Goal: Complete application form

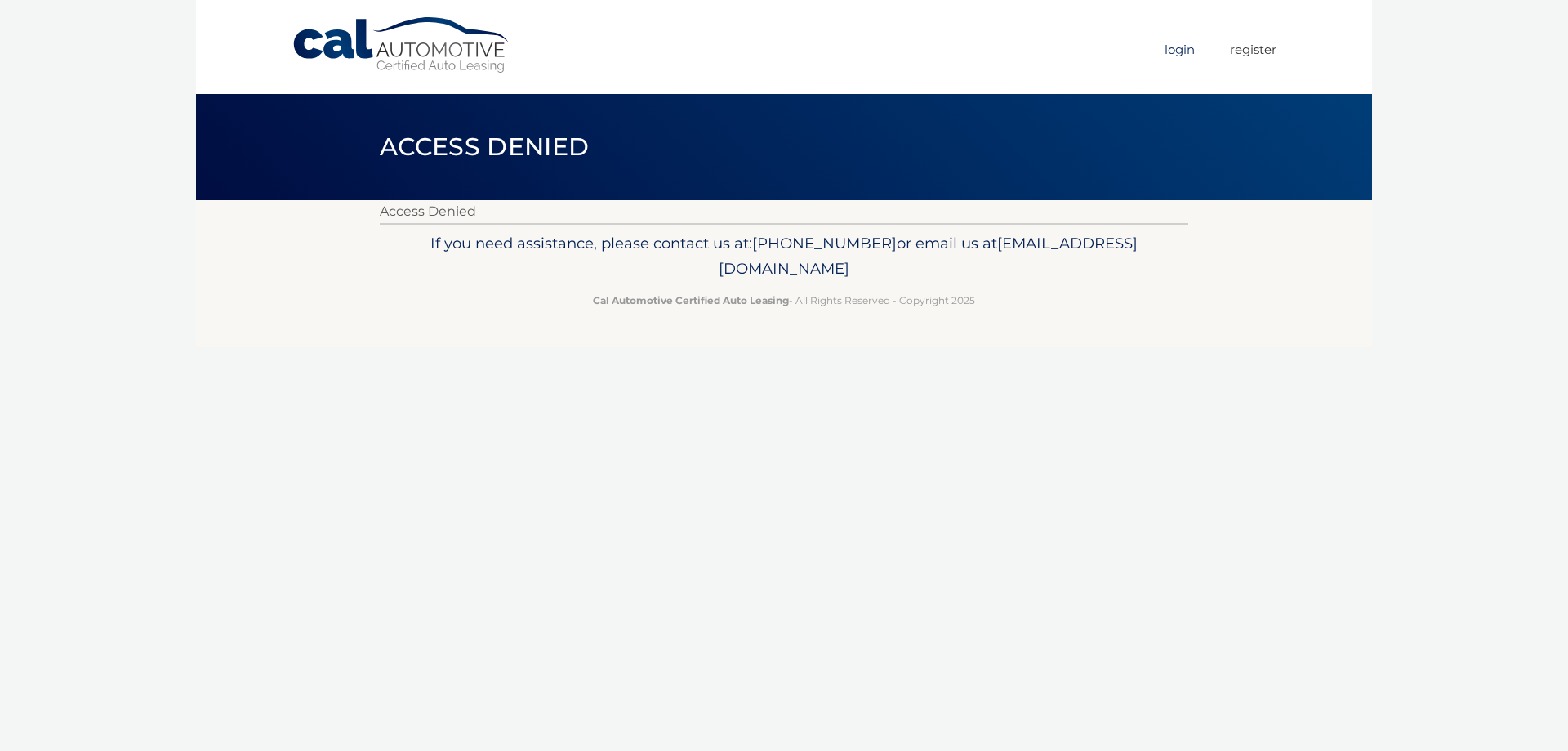
click at [1164, 48] on link "Login" at bounding box center [1179, 49] width 30 height 27
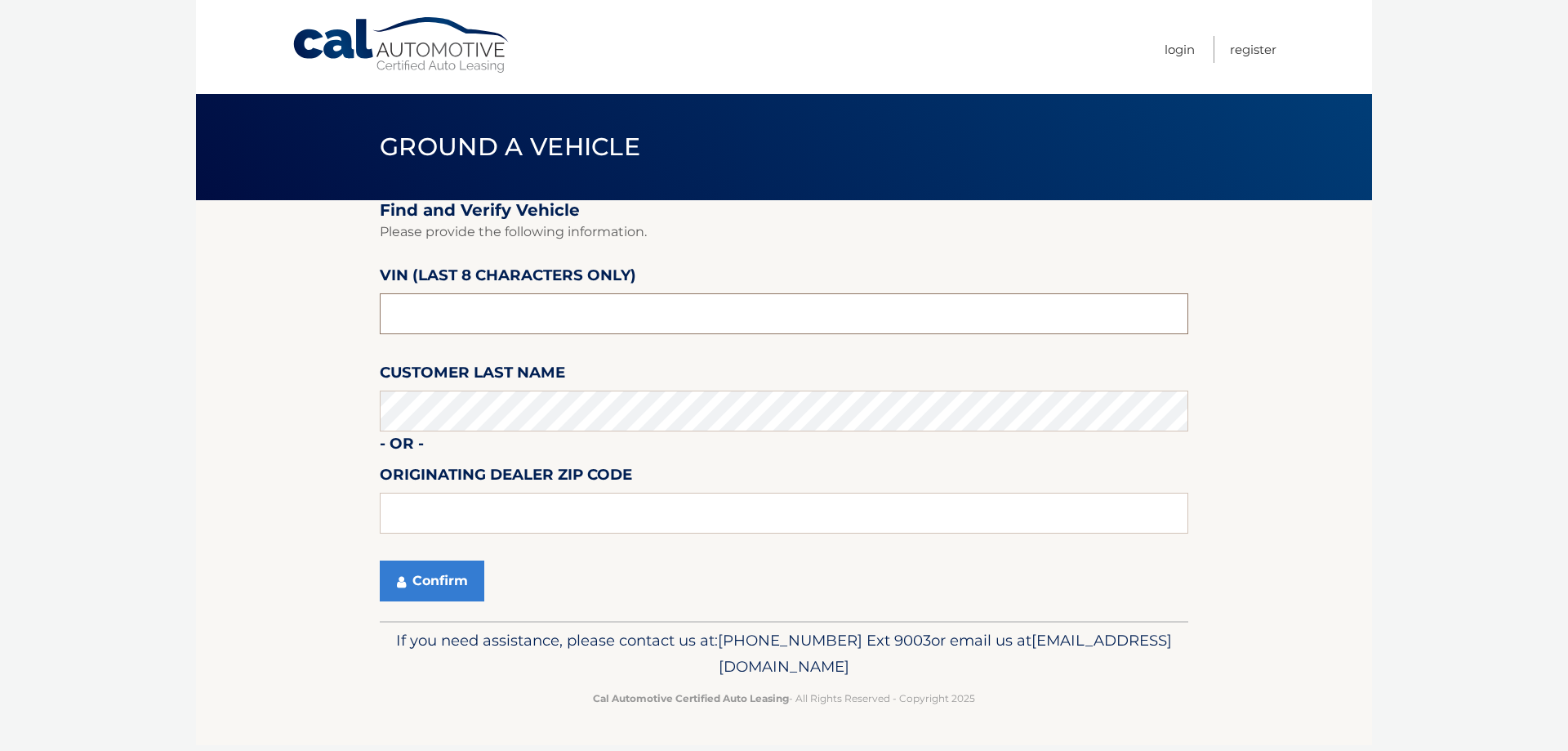
click at [469, 314] on input "text" at bounding box center [784, 313] width 809 height 41
drag, startPoint x: 462, startPoint y: 314, endPoint x: 315, endPoint y: 305, distance: 147.3
click at [317, 305] on section "Find and Verify Vehicle Please provide the following information. VIN (last 8 c…" at bounding box center [784, 411] width 1176 height 421
click at [494, 320] on input "text" at bounding box center [784, 313] width 809 height 41
paste input "128477"
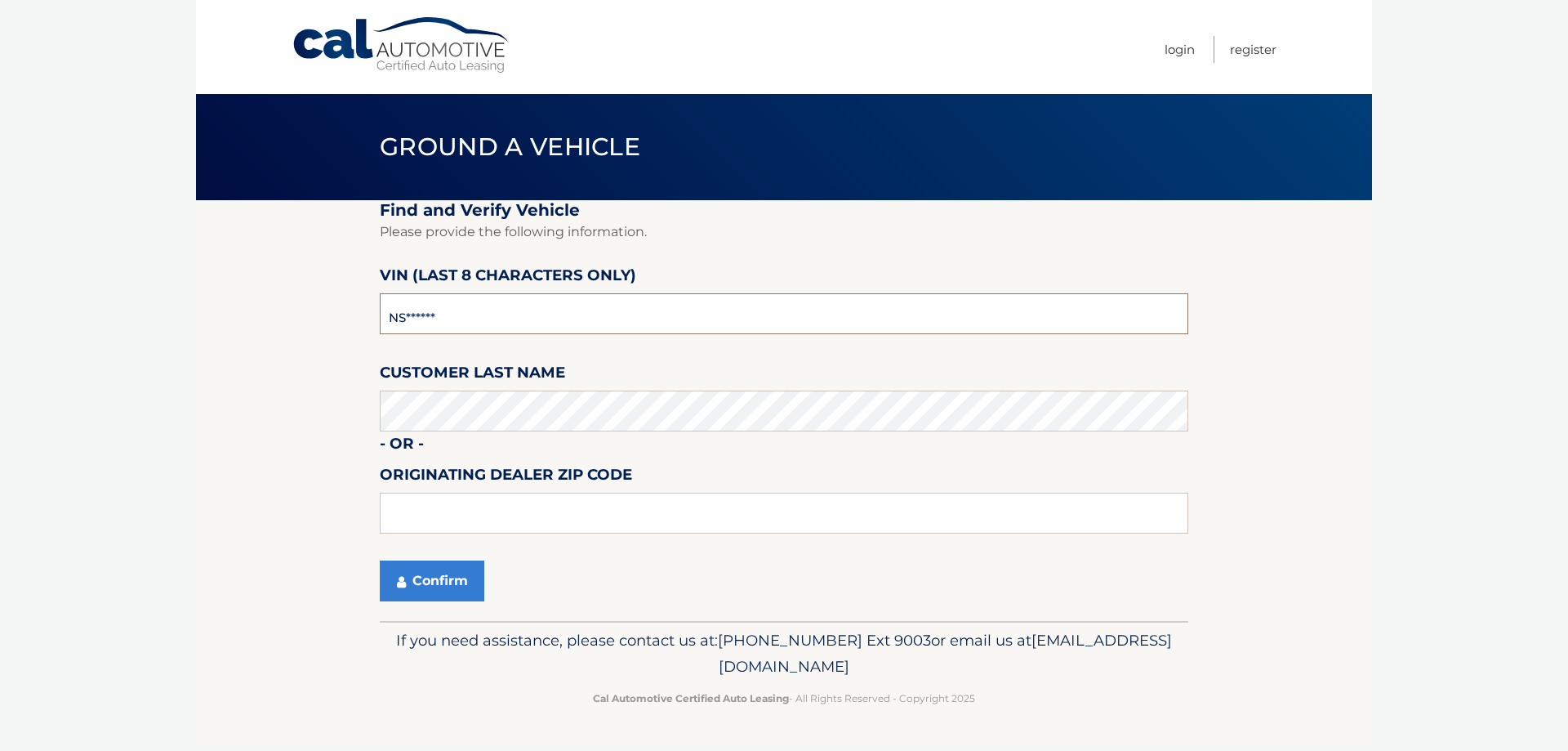
type input "NS128477"
click at [450, 574] on button "Confirm" at bounding box center [432, 580] width 104 height 41
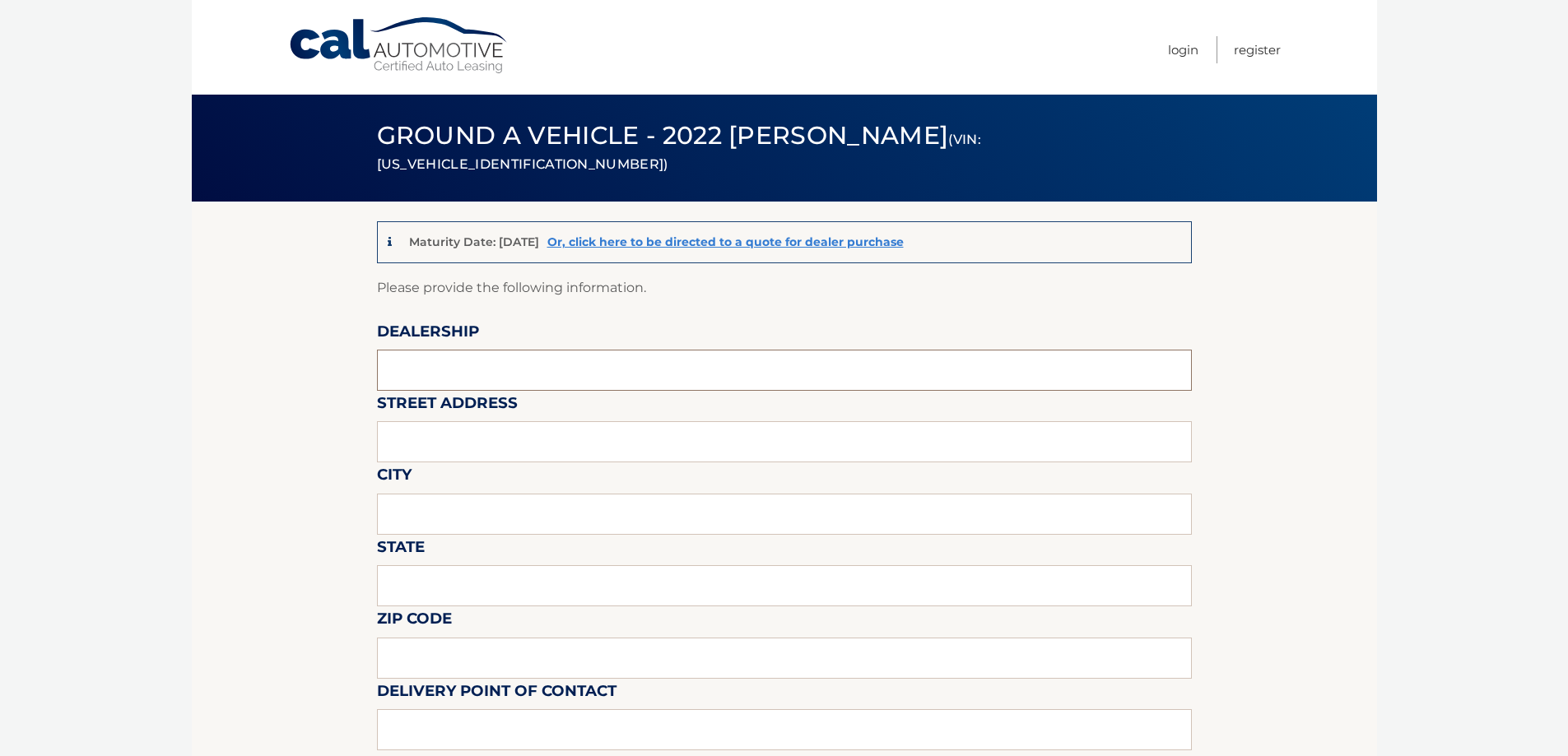
click at [438, 369] on input "text" at bounding box center [784, 370] width 815 height 41
type input "[PERSON_NAME] inc"
type input "[STREET_ADDRESS]"
type input "woburn"
type input "MA"
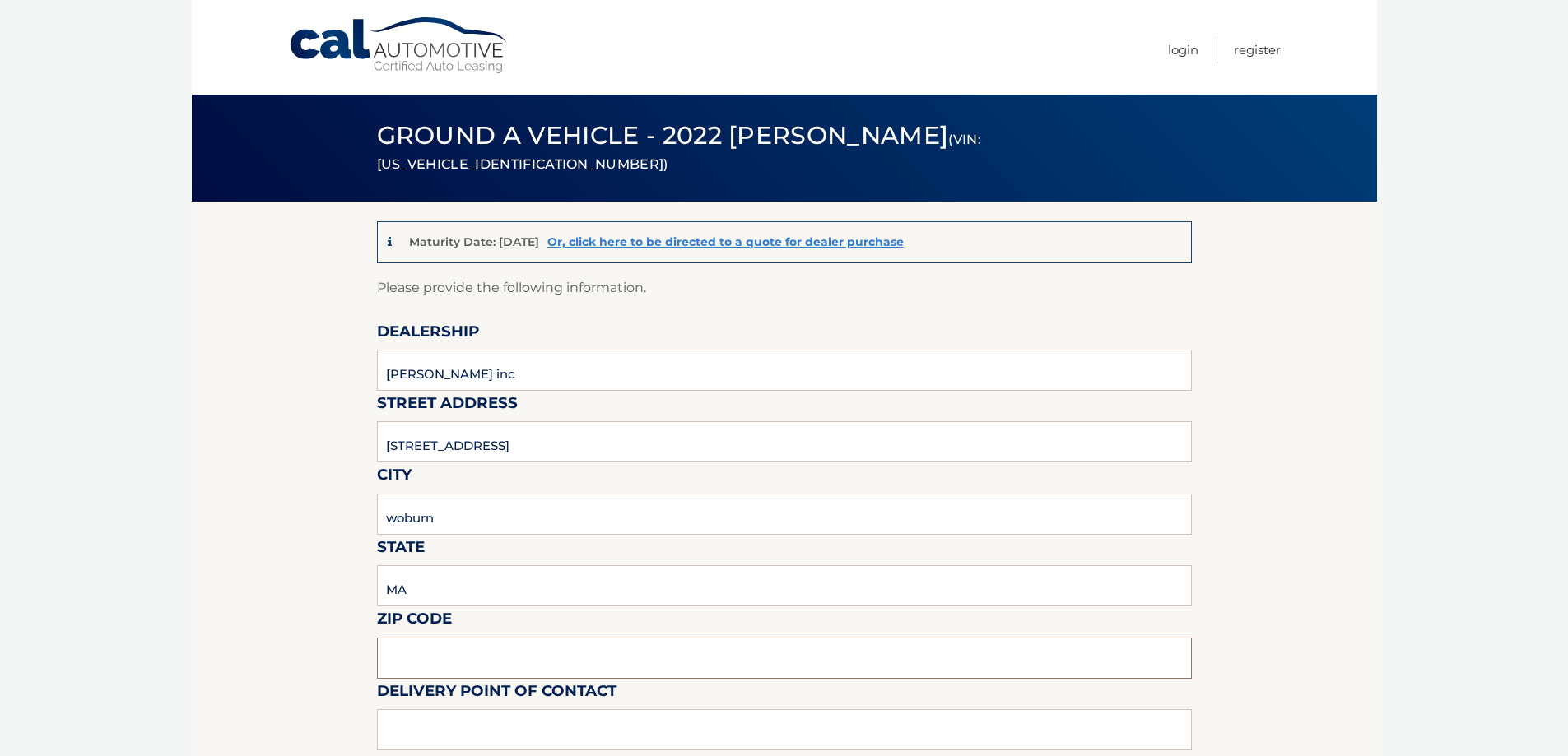
type input "01801"
type input "[PERSON_NAME]"
type input "7813762531"
type input "[EMAIL_ADDRESS][PERSON_NAME][DOMAIN_NAME]"
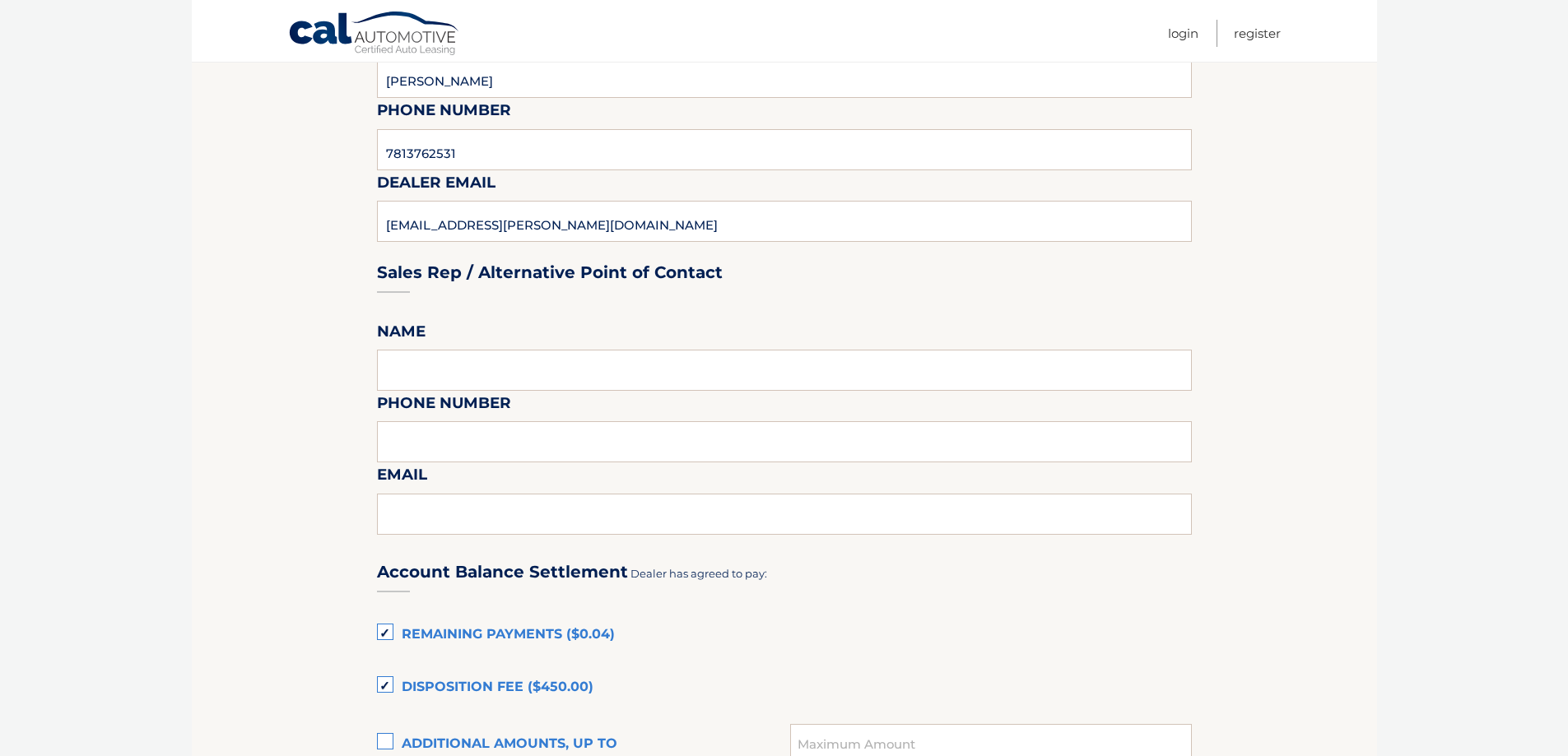
scroll to position [658, 0]
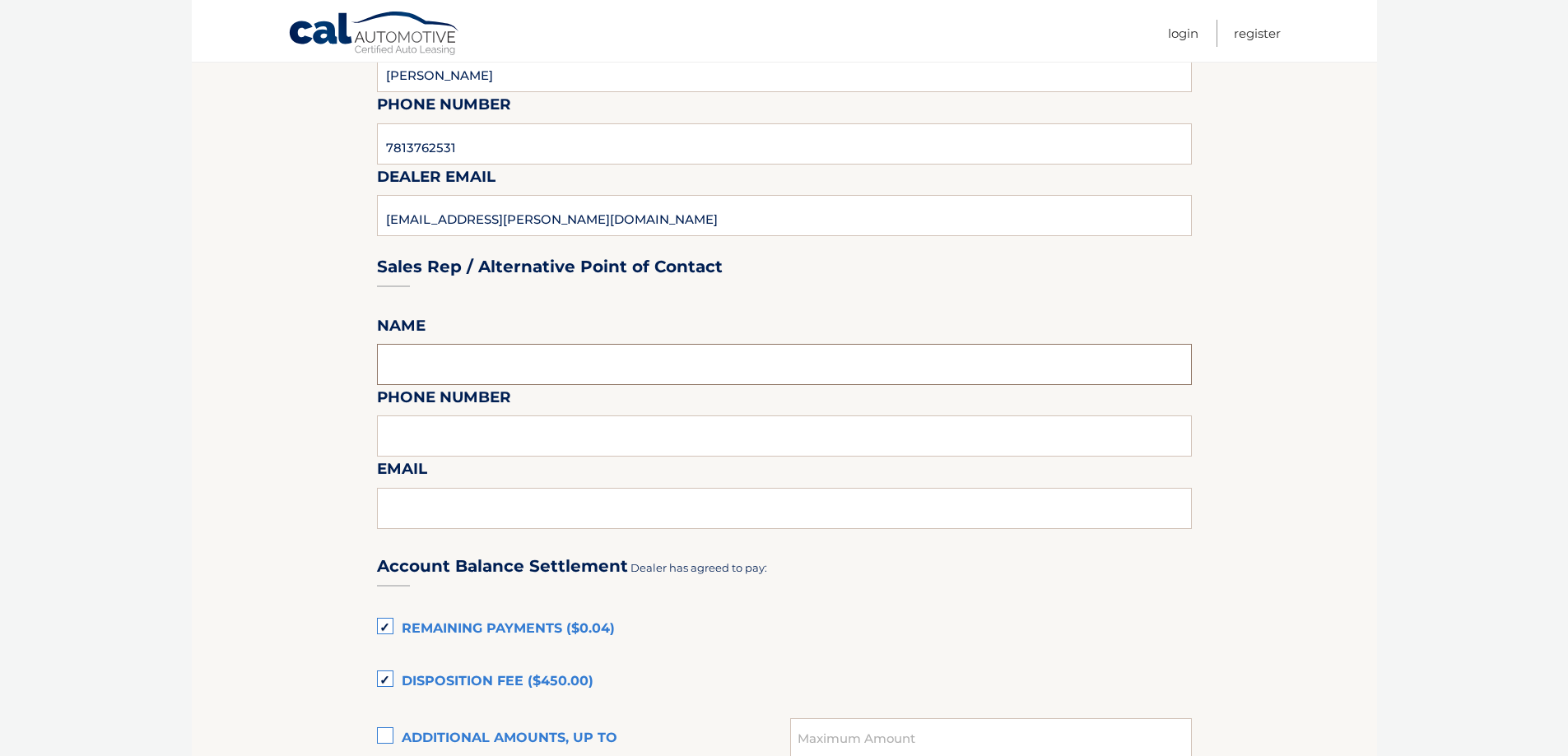
click at [432, 360] on input "text" at bounding box center [784, 364] width 815 height 41
type input "[PERSON_NAME]"
type input "7813762531"
type input "[EMAIL_ADDRESS][PERSON_NAME][DOMAIN_NAME]"
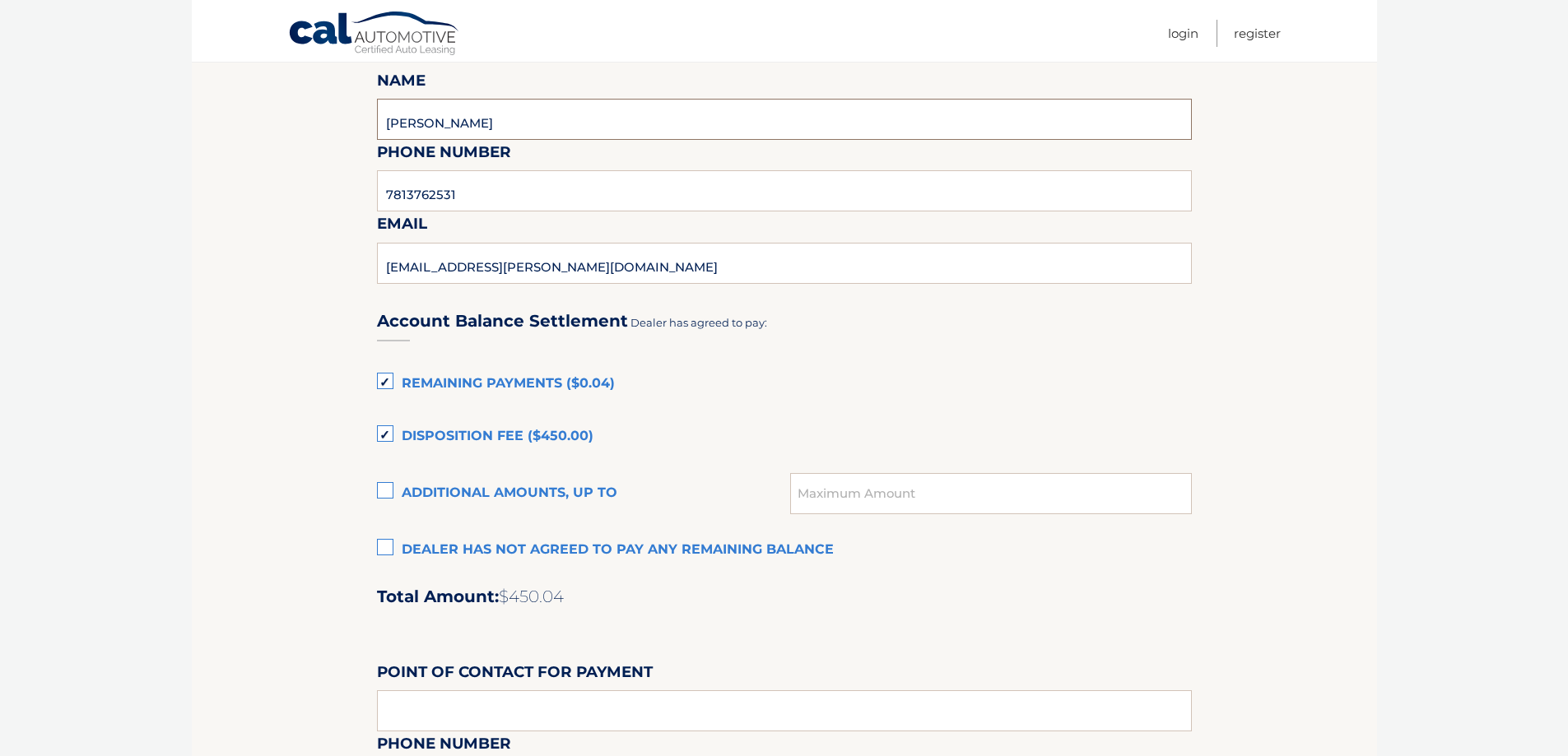
scroll to position [905, 0]
click at [385, 378] on label "Remaining Payments ($0.04)" at bounding box center [784, 383] width 815 height 33
click at [0, 0] on input "Remaining Payments ($0.04)" at bounding box center [0, 0] width 0 height 0
click at [384, 432] on label "Disposition Fee ($450.00)" at bounding box center [784, 435] width 815 height 33
click at [0, 0] on input "Disposition Fee ($450.00)" at bounding box center [0, 0] width 0 height 0
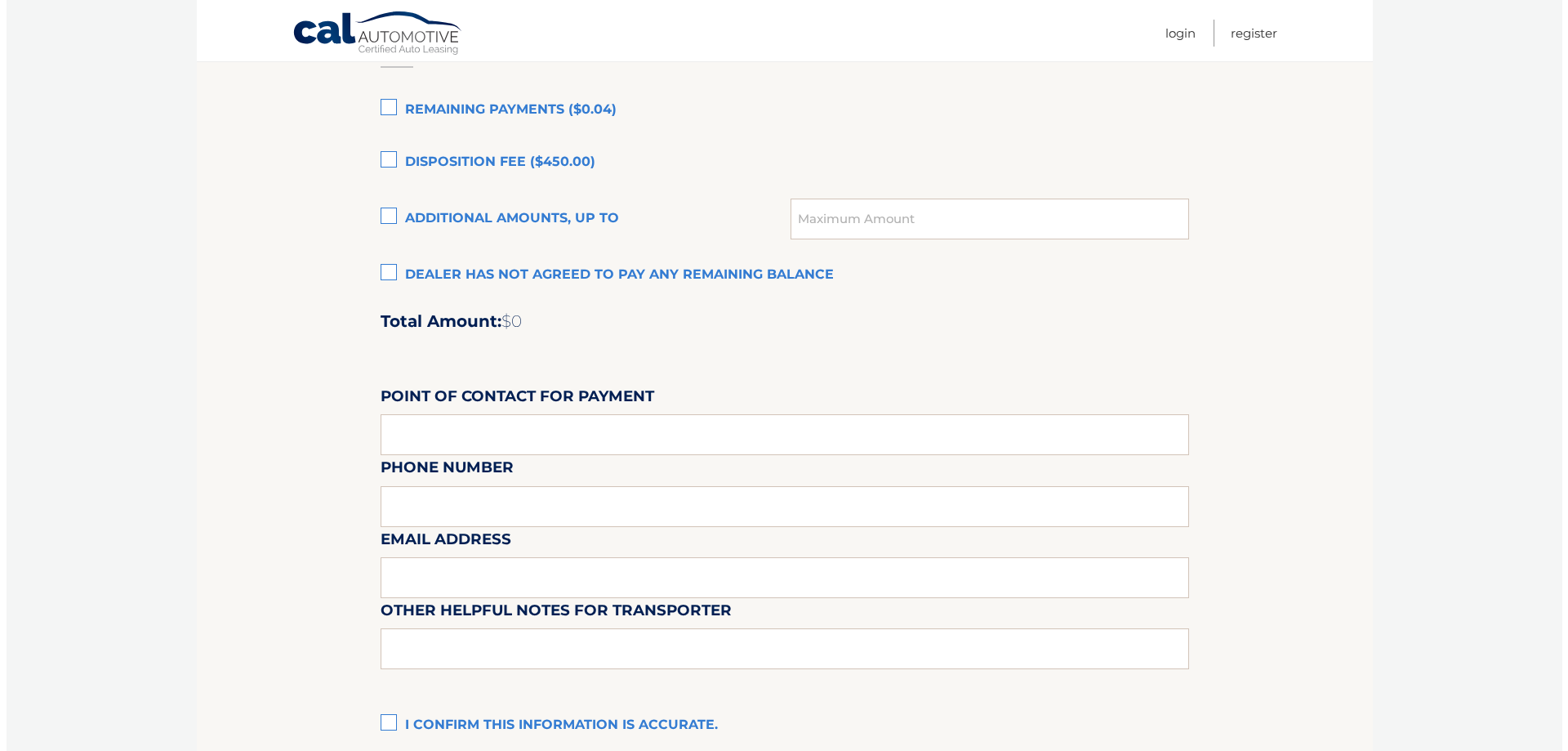
scroll to position [1225, 0]
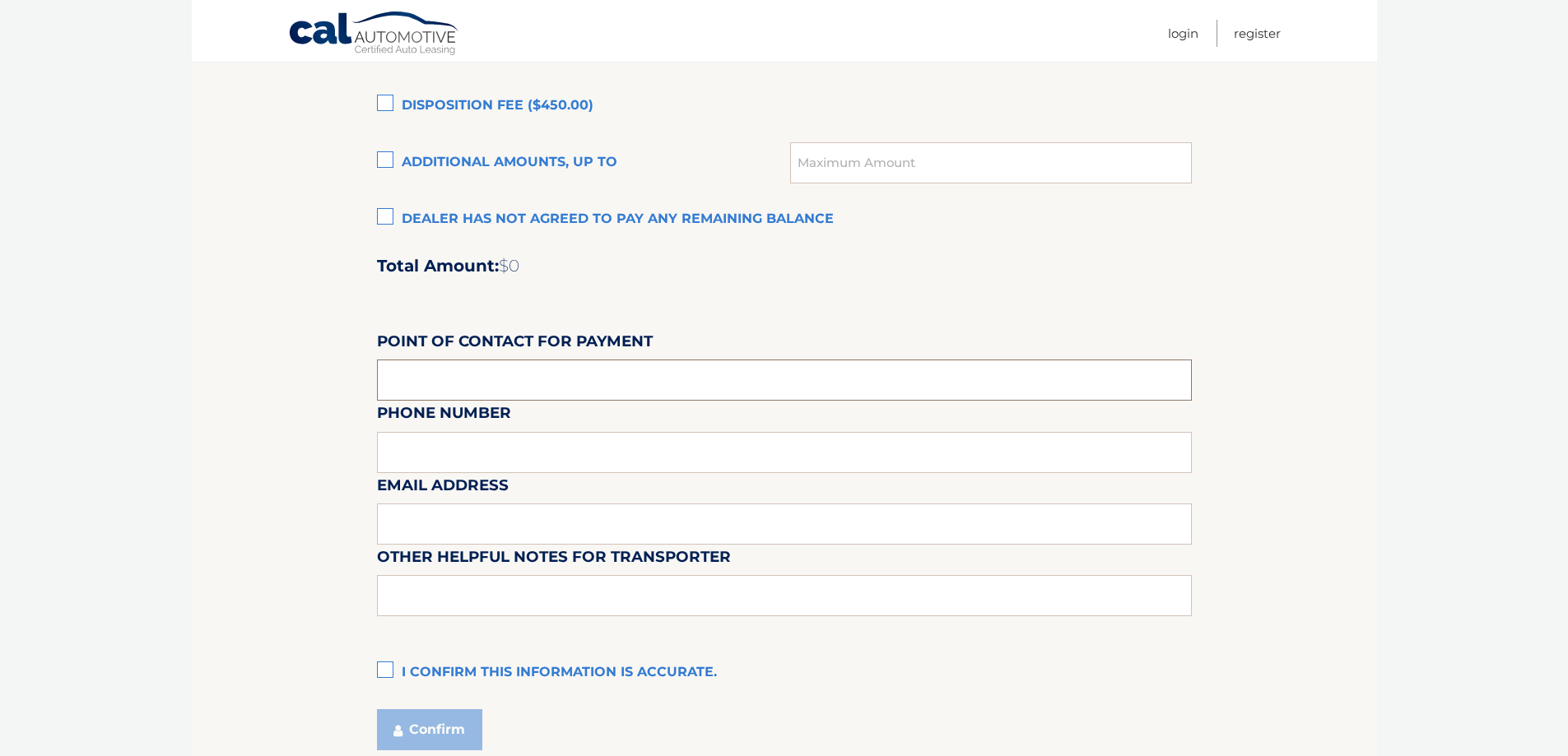
click at [428, 382] on input "text" at bounding box center [784, 379] width 815 height 41
click at [788, 336] on div "Phone Number" at bounding box center [784, 365] width 815 height 72
click at [386, 668] on label "I confirm this information is accurate." at bounding box center [784, 673] width 815 height 33
click at [0, 0] on input "I confirm this information is accurate." at bounding box center [0, 0] width 0 height 0
click at [433, 735] on button "Confirm" at bounding box center [429, 729] width 105 height 41
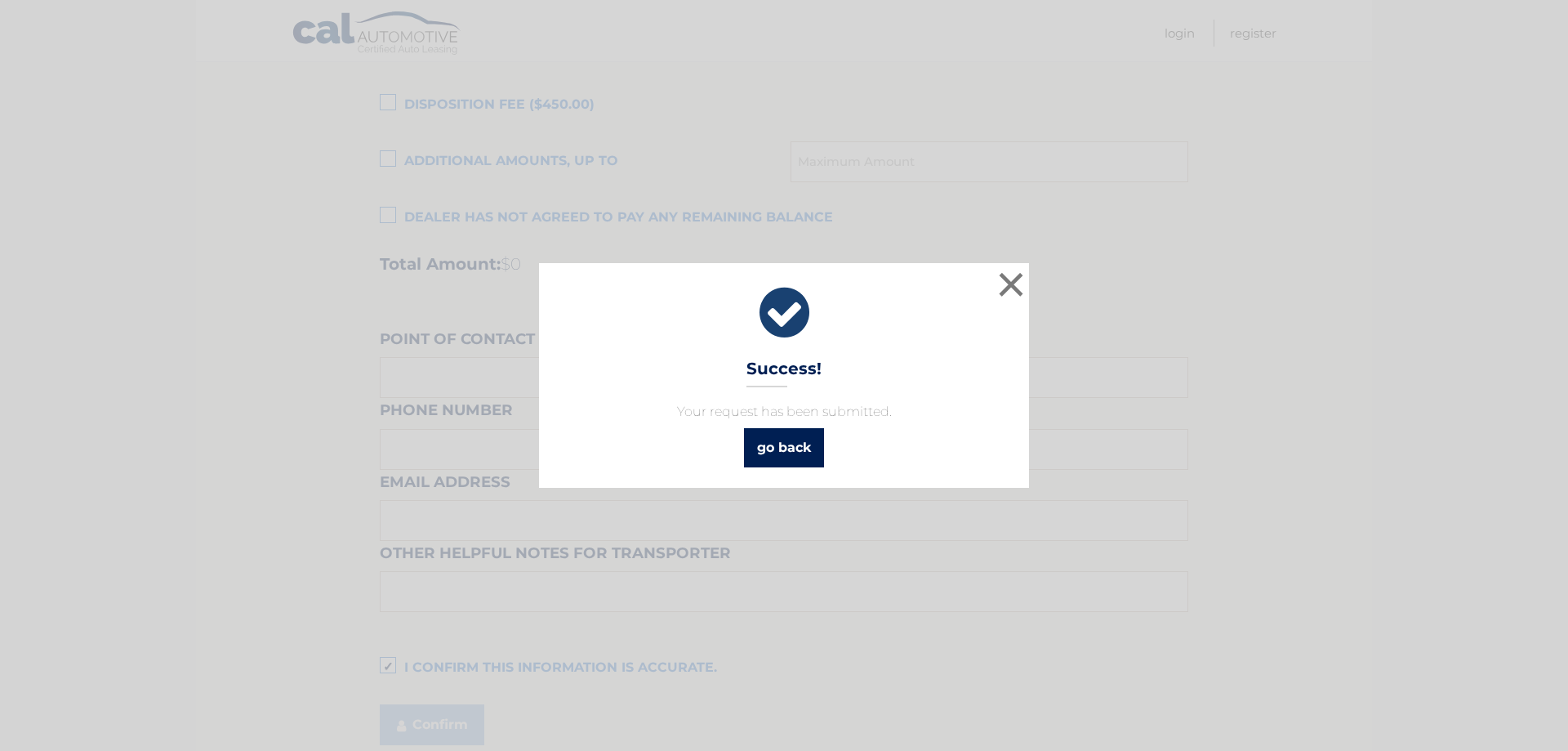
click at [779, 441] on link "go back" at bounding box center [784, 447] width 80 height 39
